Goal: Transaction & Acquisition: Purchase product/service

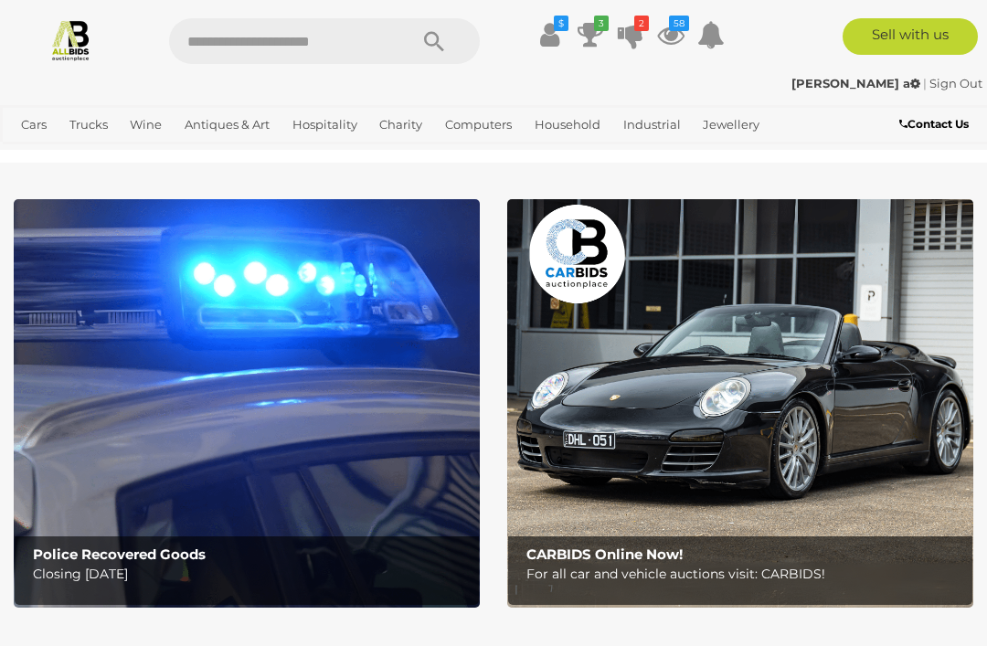
click at [388, 415] on img at bounding box center [247, 403] width 466 height 409
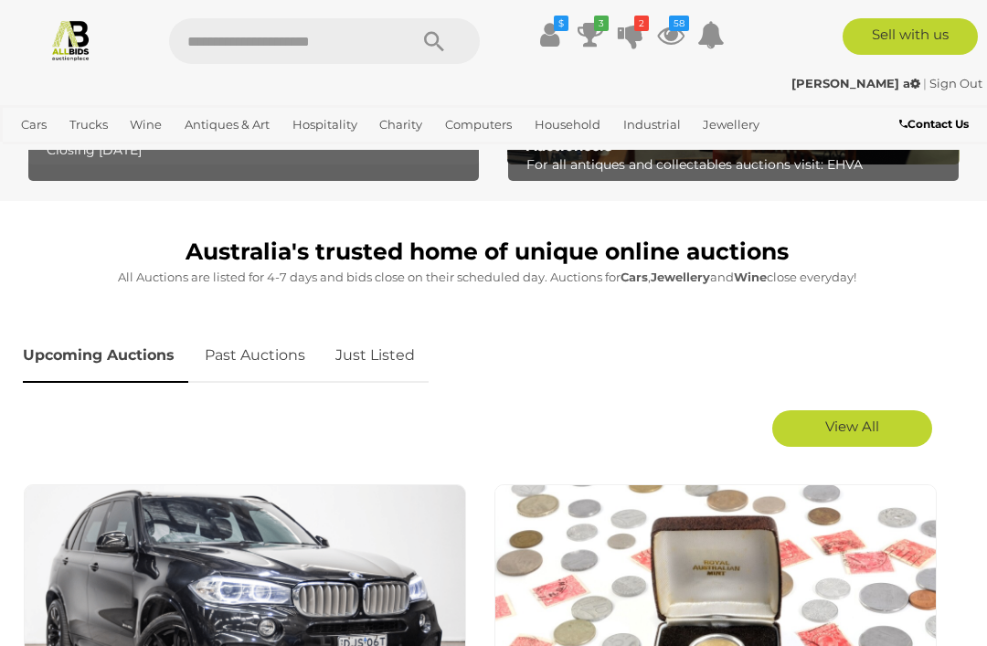
scroll to position [681, 0]
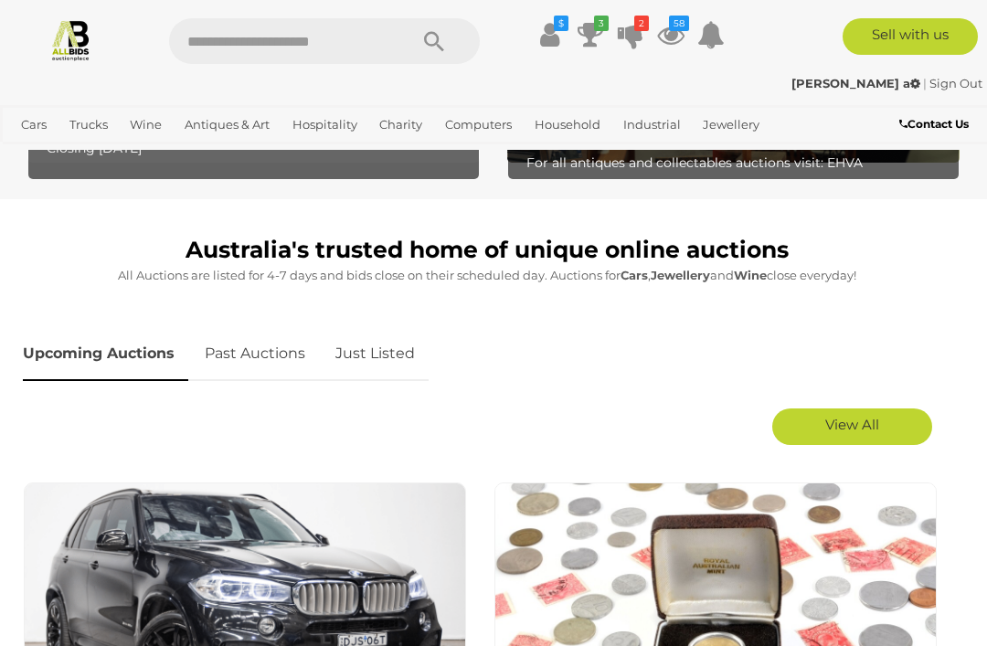
click at [924, 335] on div "Upcoming Auctions Past Auctions Just Listed" at bounding box center [480, 354] width 932 height 72
click at [896, 418] on link "View All" at bounding box center [852, 427] width 160 height 37
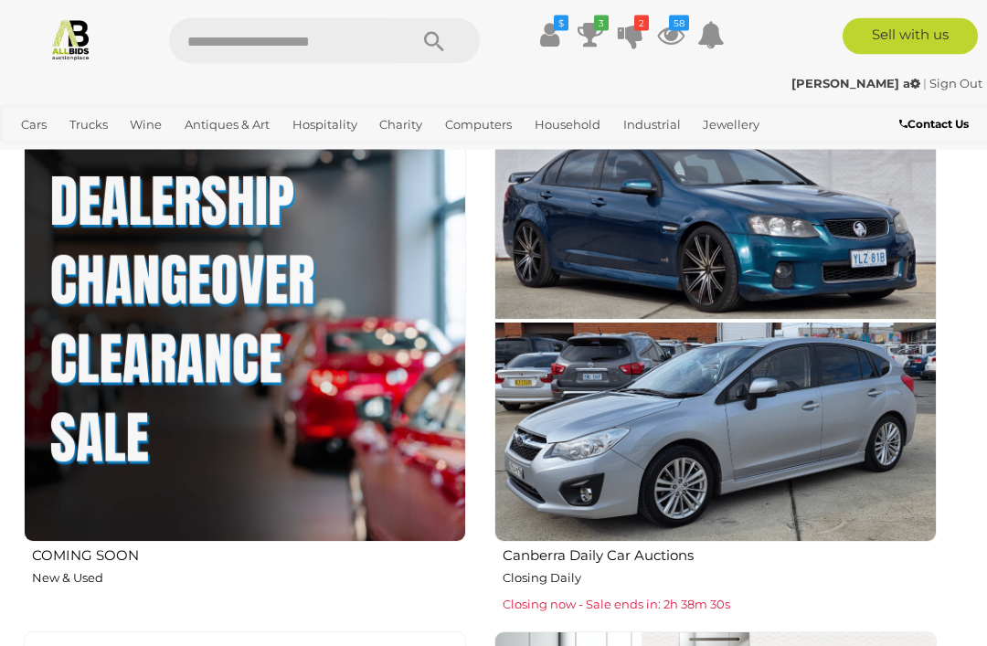
click at [338, 409] on img at bounding box center [245, 322] width 442 height 442
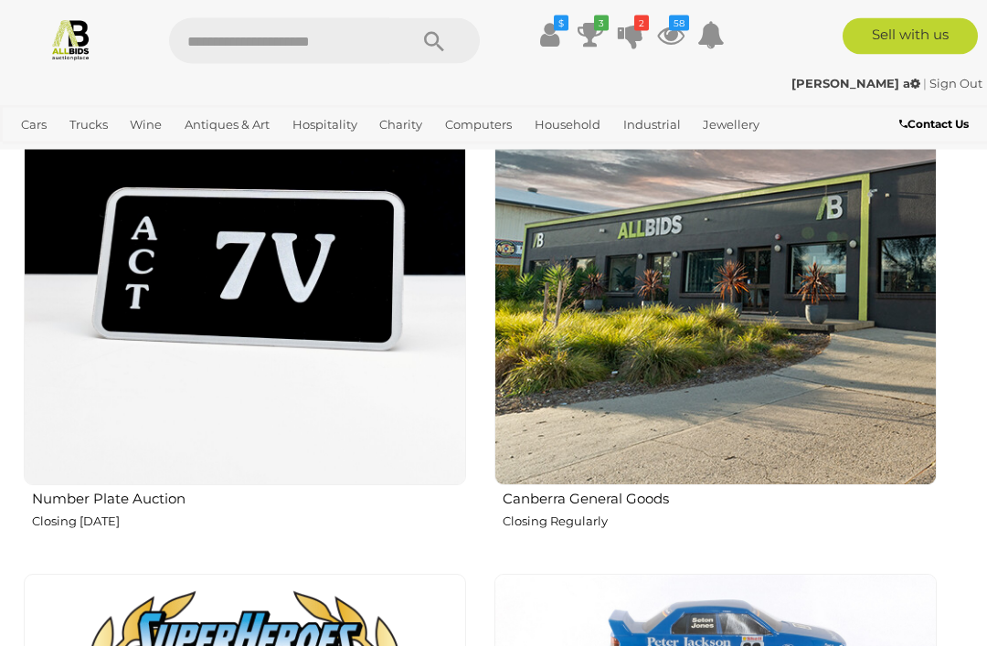
scroll to position [3781, 0]
click at [355, 325] on img at bounding box center [245, 264] width 442 height 442
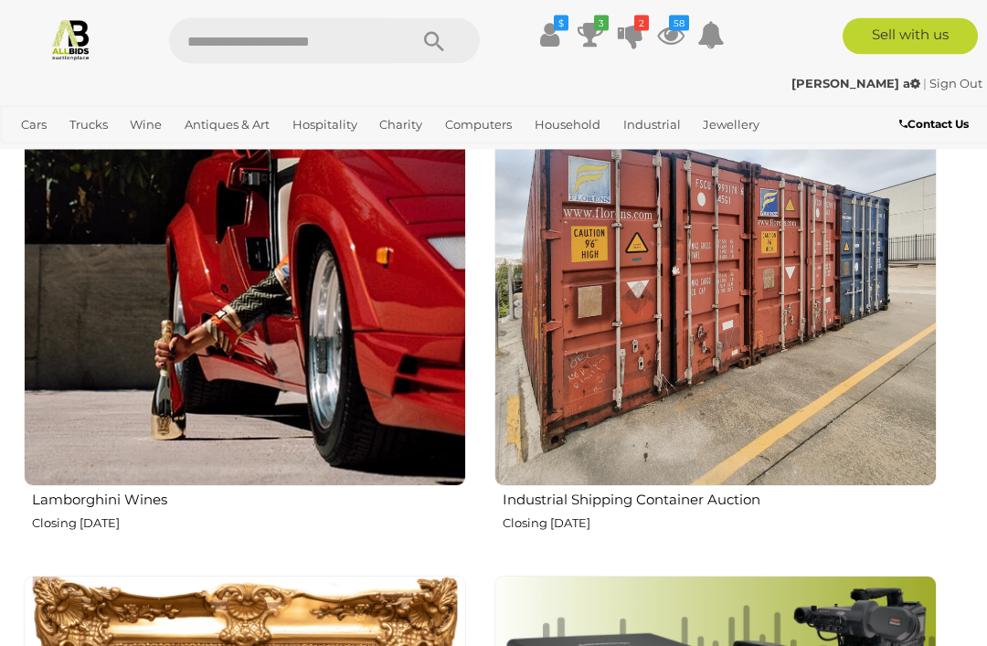
scroll to position [6986, 0]
click at [68, 377] on img at bounding box center [245, 265] width 442 height 442
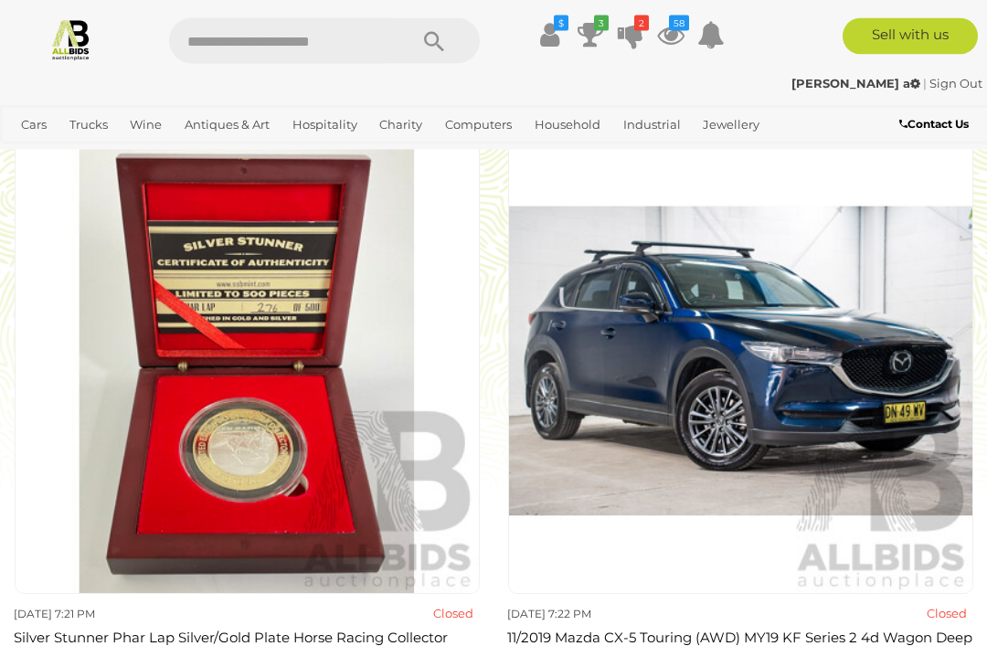
scroll to position [8740, 0]
click at [164, 450] on img at bounding box center [247, 361] width 465 height 465
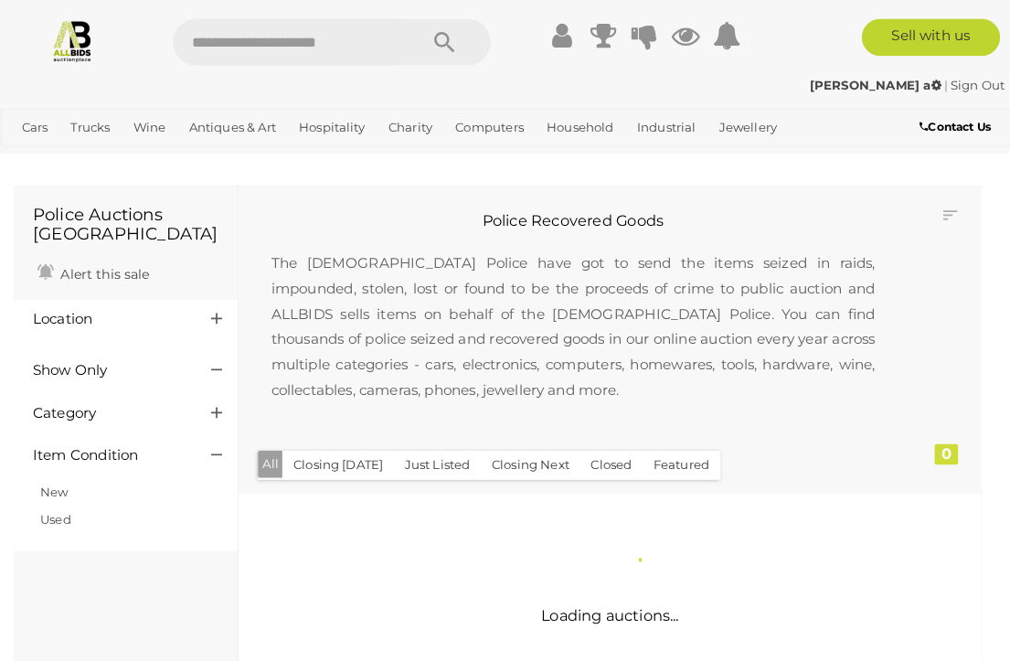
scroll to position [3, 0]
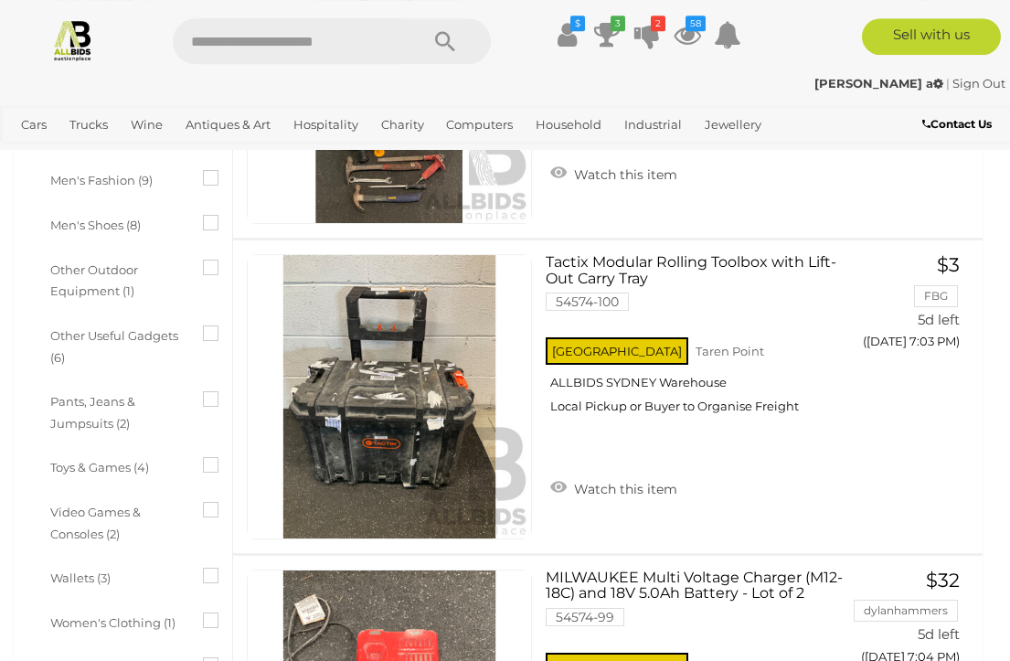
scroll to position [1219, 0]
